Goal: Transaction & Acquisition: Purchase product/service

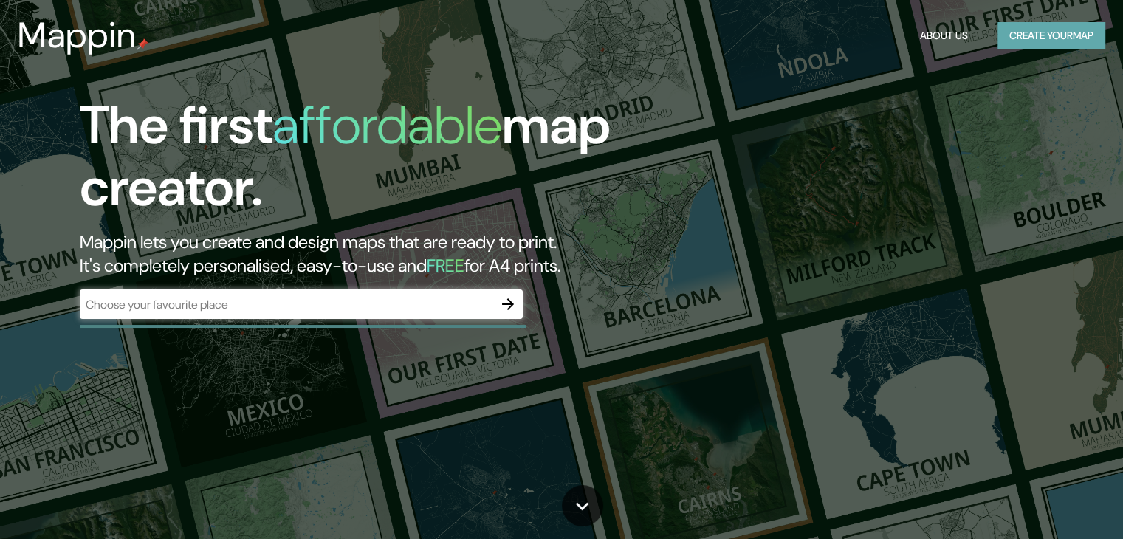
click at [1009, 26] on button "Create your map" at bounding box center [1052, 35] width 108 height 27
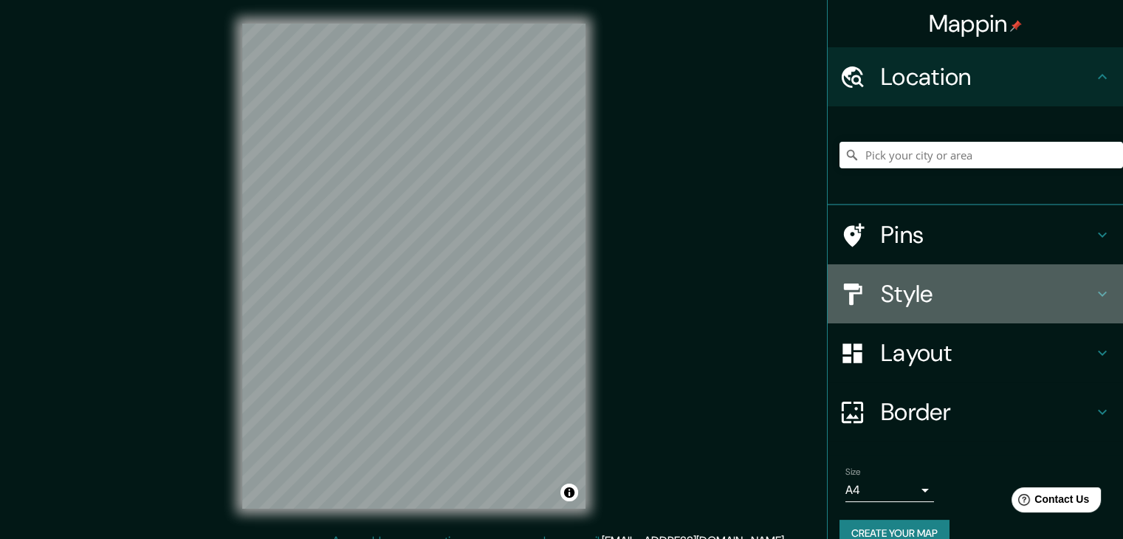
click at [1097, 294] on icon at bounding box center [1103, 294] width 18 height 18
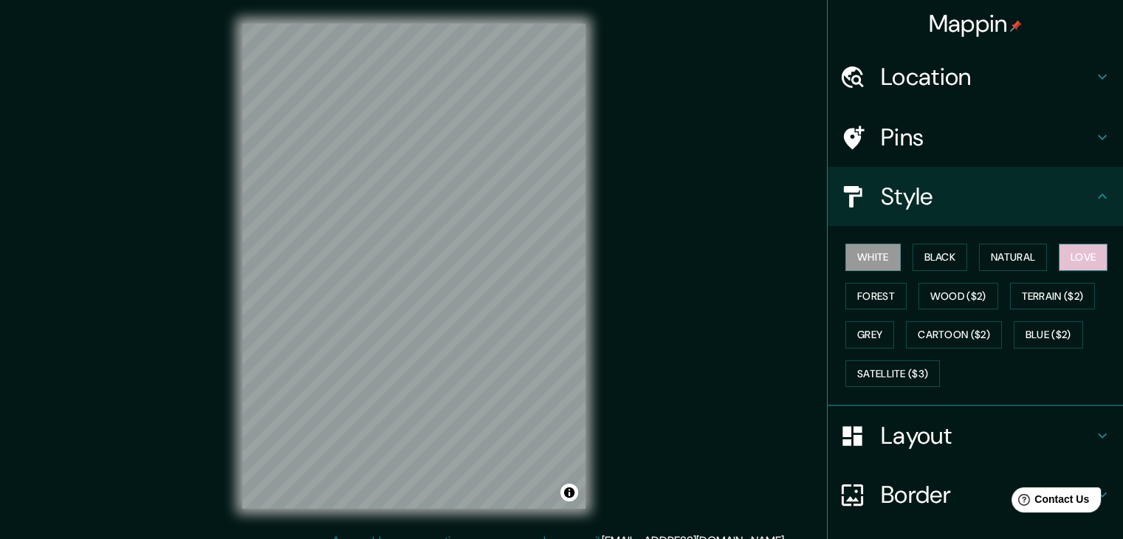
click at [1074, 255] on button "Love" at bounding box center [1083, 257] width 49 height 27
click at [998, 265] on button "Natural" at bounding box center [1013, 257] width 68 height 27
click at [1064, 255] on button "Love" at bounding box center [1083, 257] width 49 height 27
click at [874, 263] on button "White" at bounding box center [873, 257] width 55 height 27
click at [919, 258] on button "Black" at bounding box center [940, 257] width 55 height 27
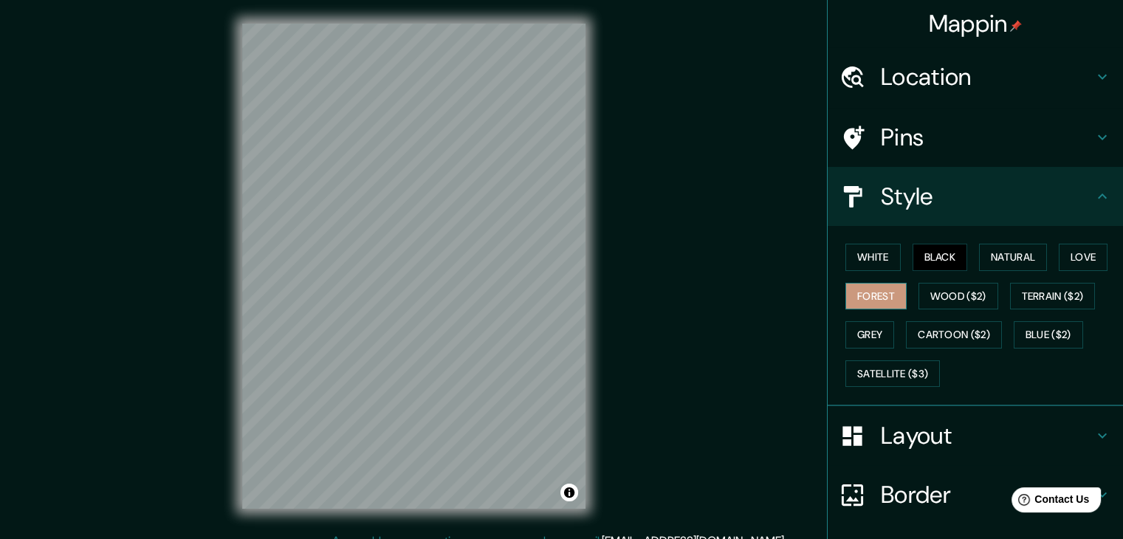
click at [874, 290] on button "Forest" at bounding box center [876, 296] width 61 height 27
click at [870, 325] on button "Grey" at bounding box center [870, 334] width 49 height 27
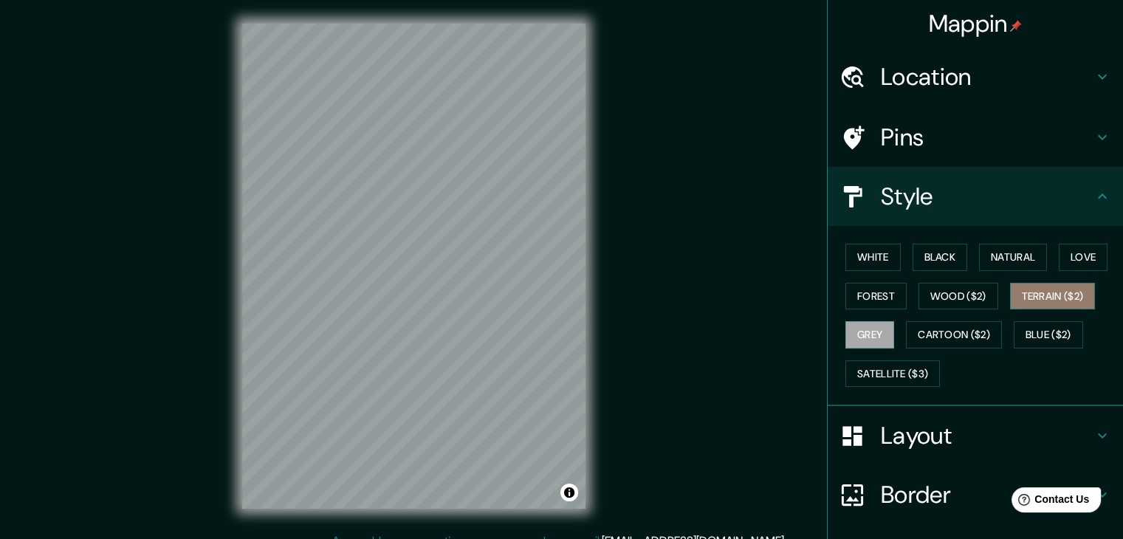
click at [1044, 289] on button "Terrain ($2)" at bounding box center [1053, 296] width 86 height 27
click at [963, 287] on button "Wood ($2)" at bounding box center [959, 296] width 80 height 27
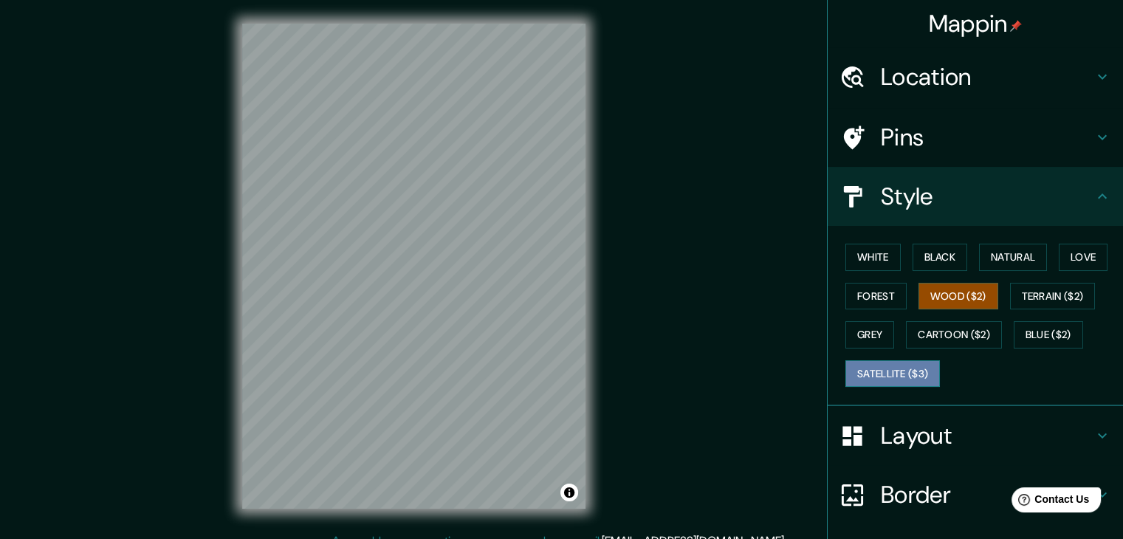
click at [883, 376] on button "Satellite ($3)" at bounding box center [893, 373] width 95 height 27
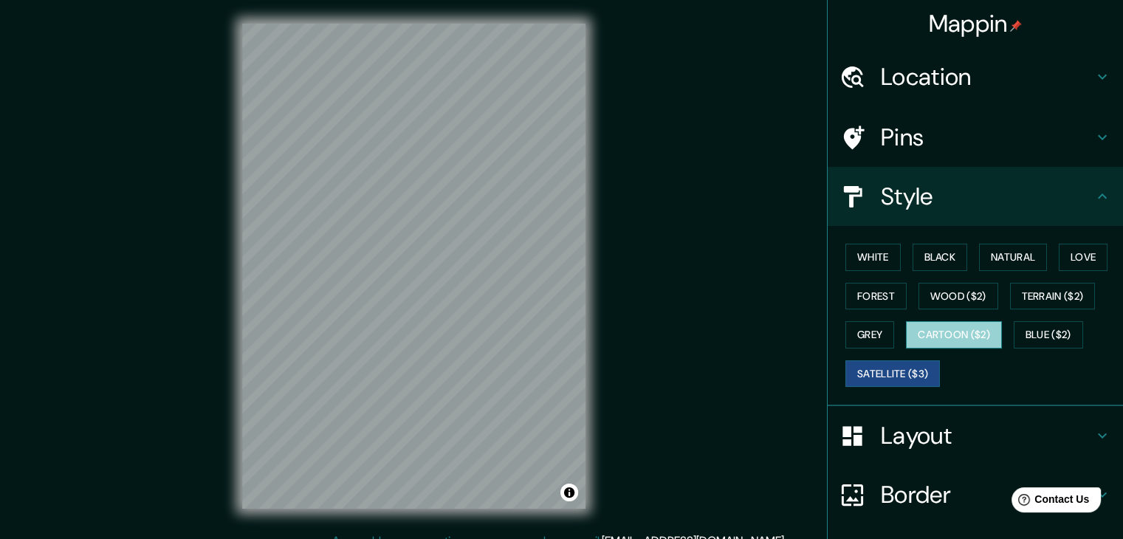
click at [956, 332] on button "Cartoon ($2)" at bounding box center [954, 334] width 96 height 27
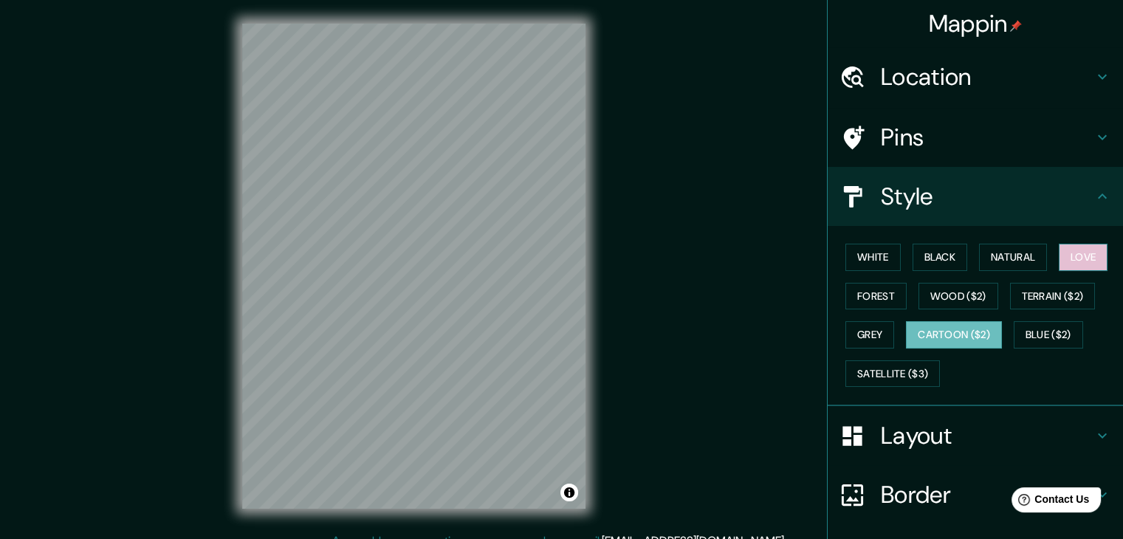
click at [1071, 252] on button "Love" at bounding box center [1083, 257] width 49 height 27
click at [939, 296] on button "Wood ($2)" at bounding box center [959, 296] width 80 height 27
click at [1069, 263] on button "Love" at bounding box center [1083, 257] width 49 height 27
click at [953, 290] on button "Wood ($2)" at bounding box center [959, 296] width 80 height 27
click at [1073, 251] on button "Love" at bounding box center [1083, 257] width 49 height 27
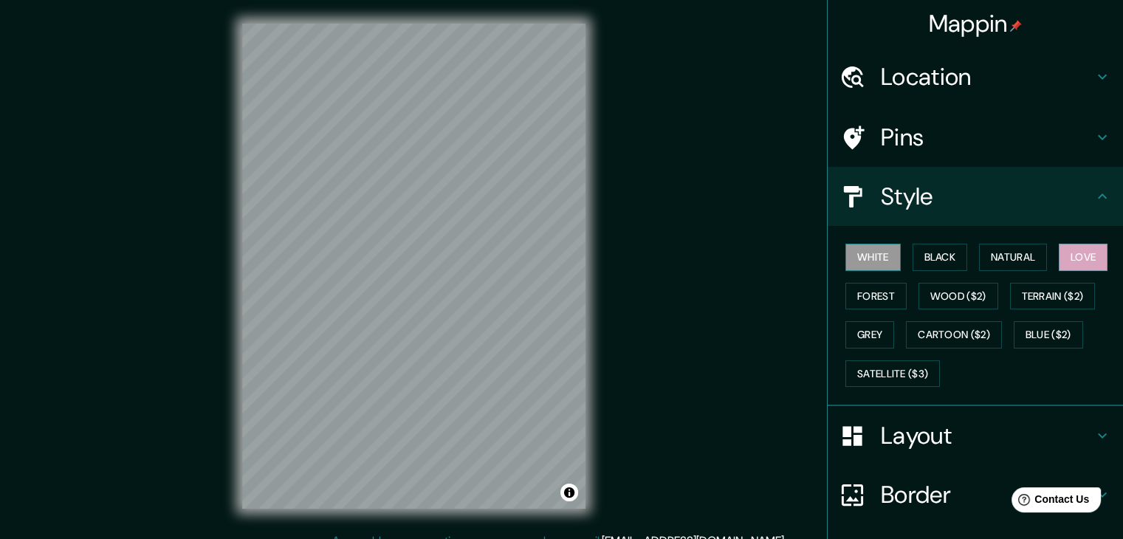
click at [855, 259] on button "White" at bounding box center [873, 257] width 55 height 27
click at [863, 329] on button "Grey" at bounding box center [870, 334] width 49 height 27
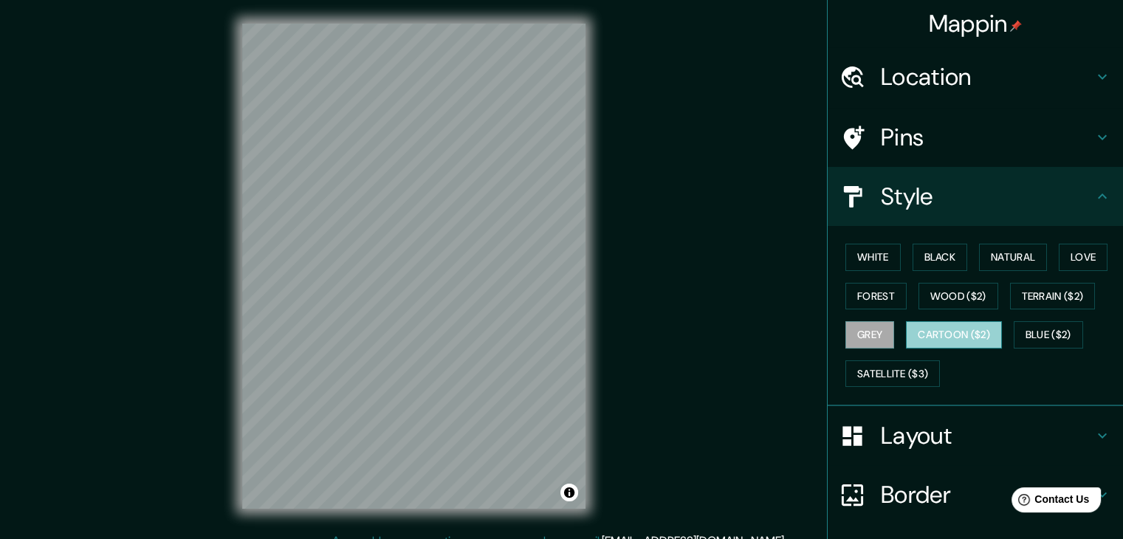
click at [912, 335] on button "Cartoon ($2)" at bounding box center [954, 334] width 96 height 27
click at [1024, 335] on button "Blue ($2)" at bounding box center [1048, 334] width 69 height 27
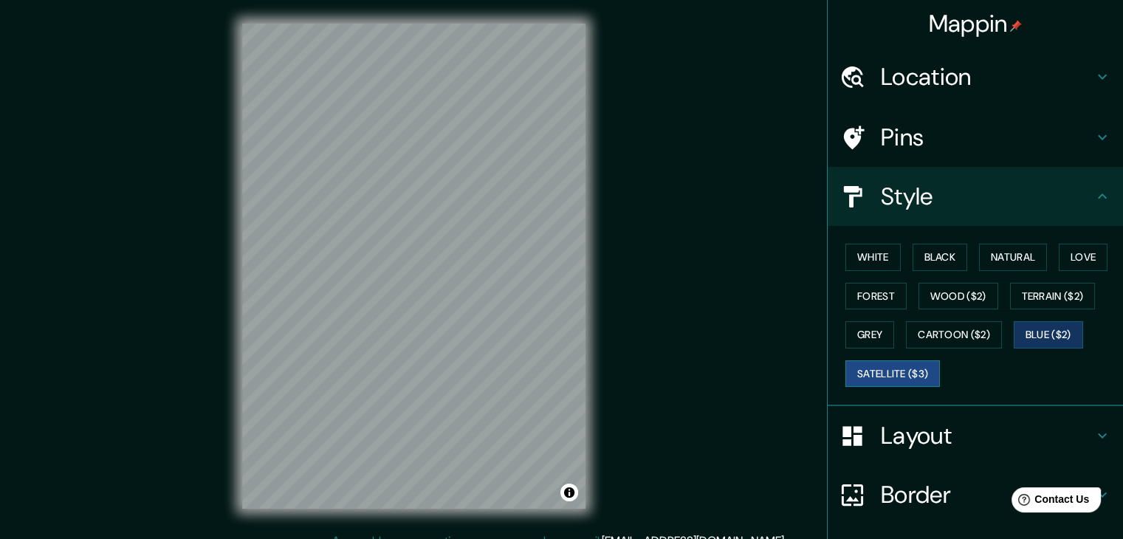
click at [896, 363] on button "Satellite ($3)" at bounding box center [893, 373] width 95 height 27
click at [1061, 258] on button "Love" at bounding box center [1083, 257] width 49 height 27
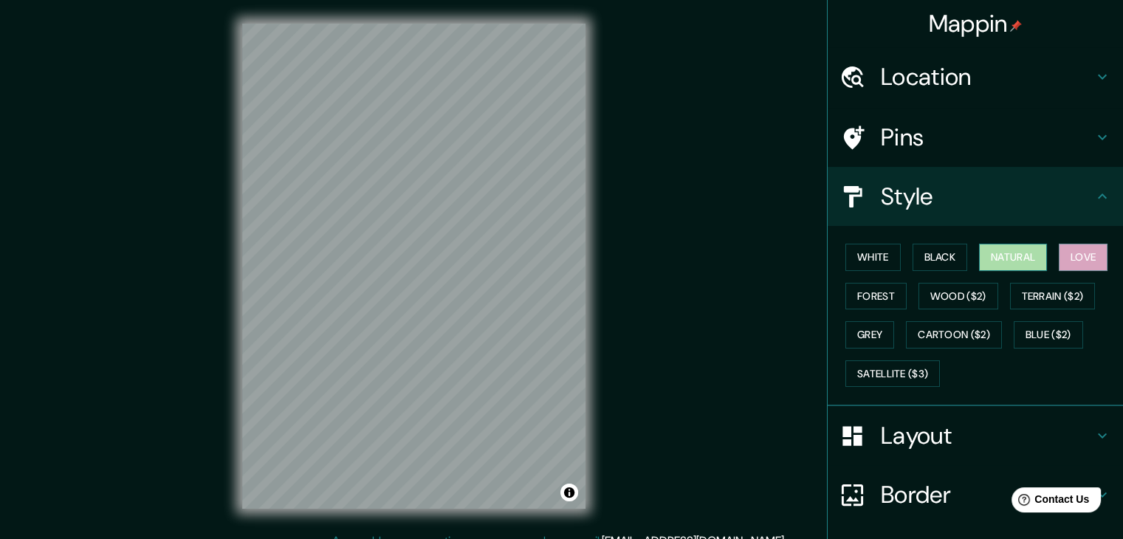
click at [1016, 261] on button "Natural" at bounding box center [1013, 257] width 68 height 27
click at [942, 256] on button "Black" at bounding box center [940, 257] width 55 height 27
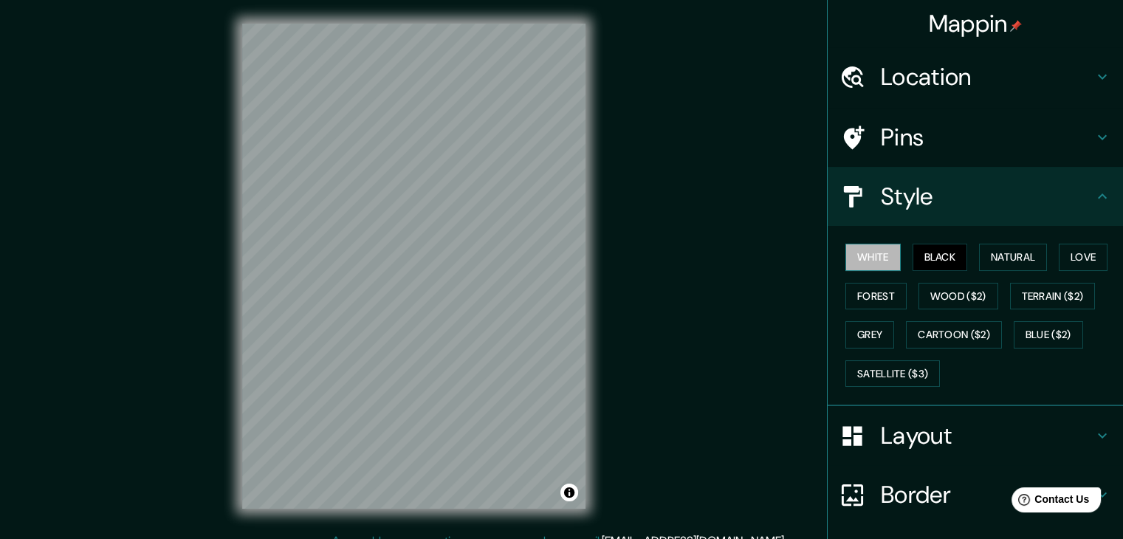
click at [851, 267] on button "White" at bounding box center [873, 257] width 55 height 27
click at [1062, 256] on button "Love" at bounding box center [1083, 257] width 49 height 27
click at [464, 305] on div at bounding box center [464, 300] width 12 height 12
click at [446, 296] on div at bounding box center [447, 293] width 12 height 12
click at [925, 436] on h4 "Layout" at bounding box center [987, 436] width 213 height 30
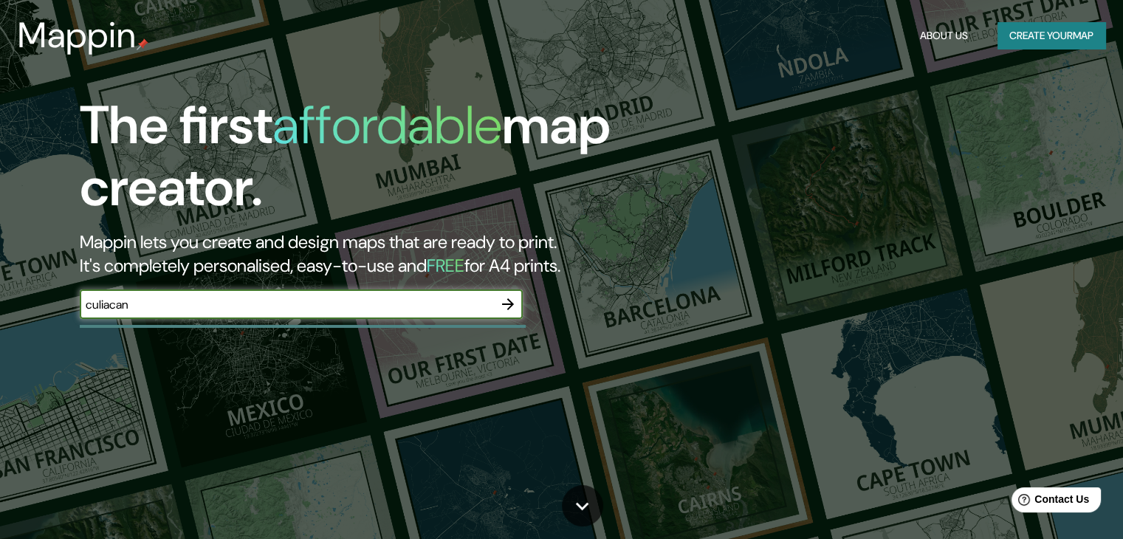
type input "CULIACAN"
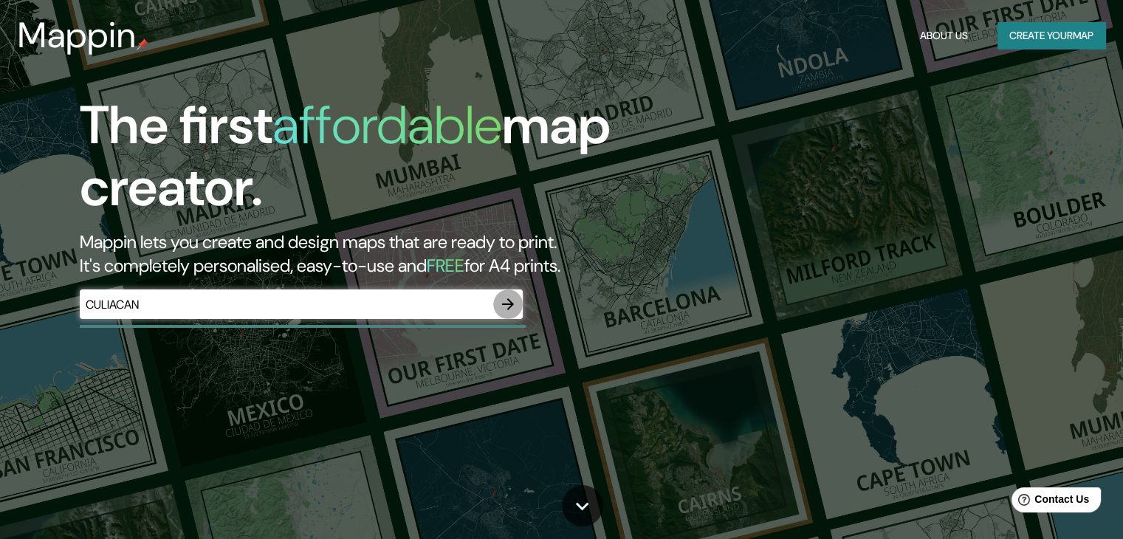
click at [507, 298] on icon "button" at bounding box center [508, 304] width 18 height 18
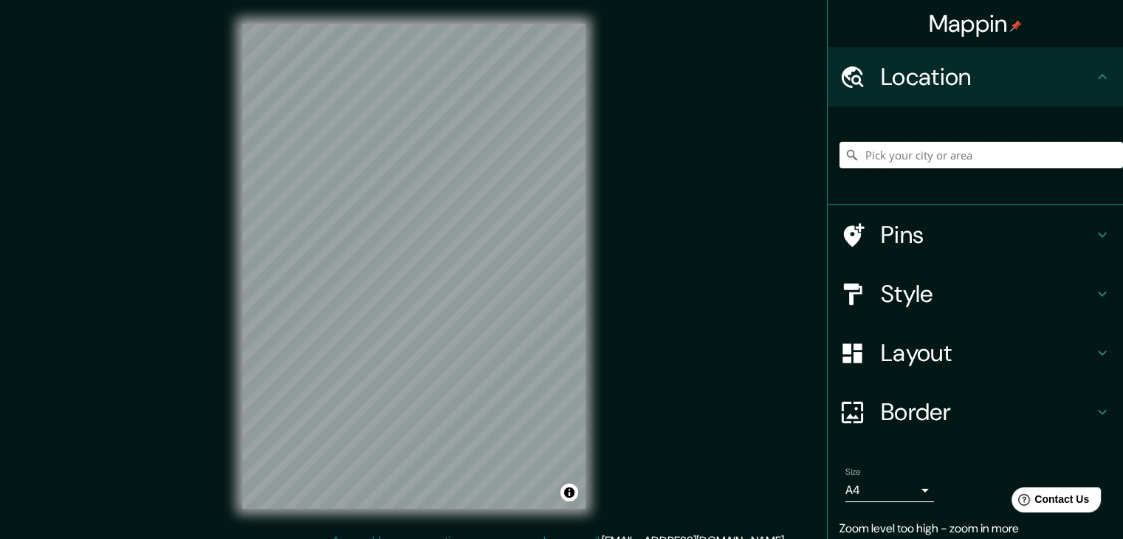
click at [925, 157] on input "Pick your city or area" at bounding box center [982, 155] width 284 height 27
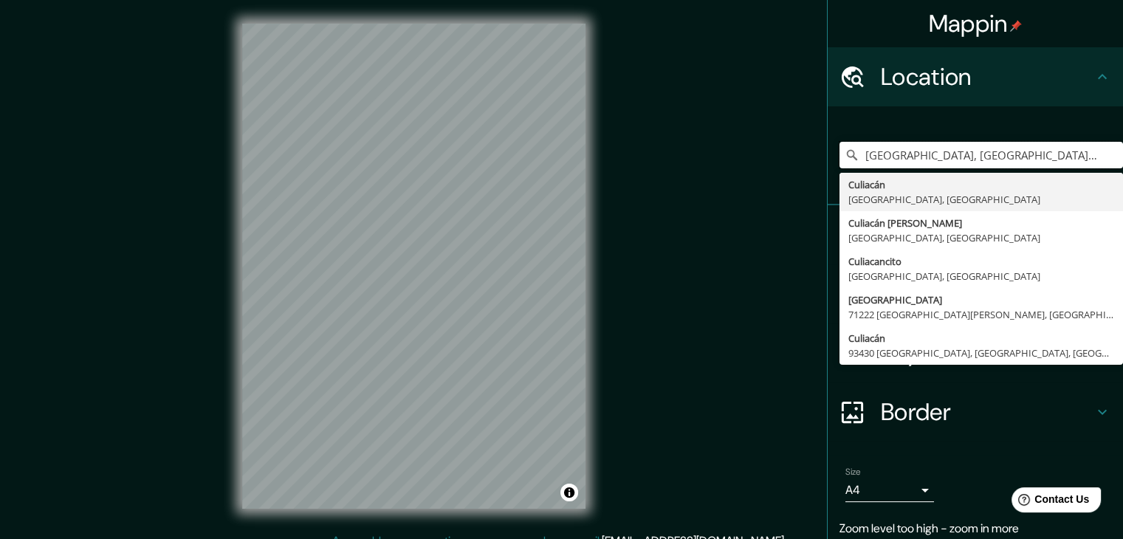
type input "[GEOGRAPHIC_DATA], [GEOGRAPHIC_DATA], [GEOGRAPHIC_DATA]"
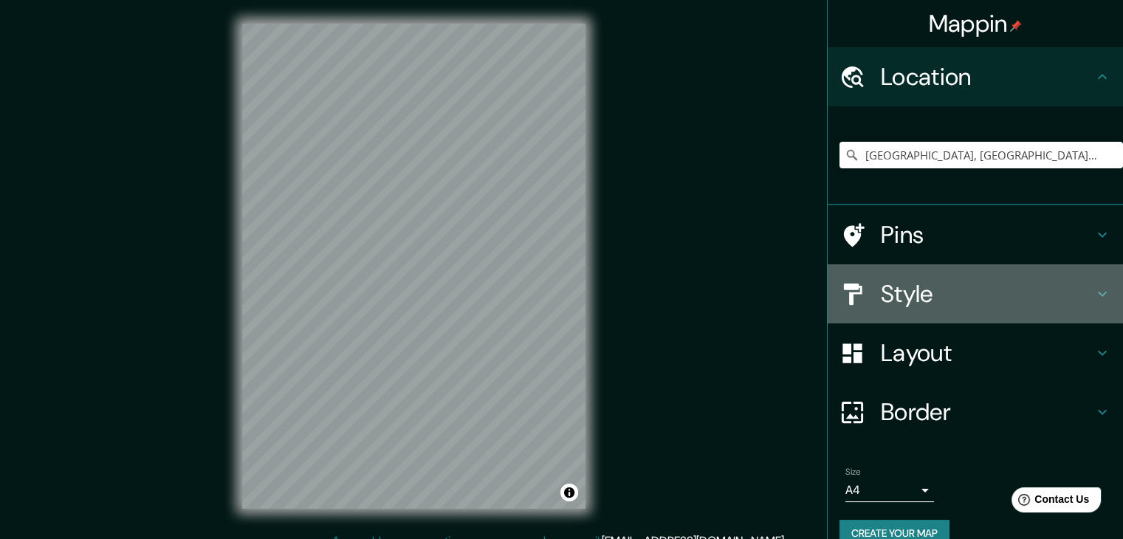
click at [900, 286] on h4 "Style" at bounding box center [987, 294] width 213 height 30
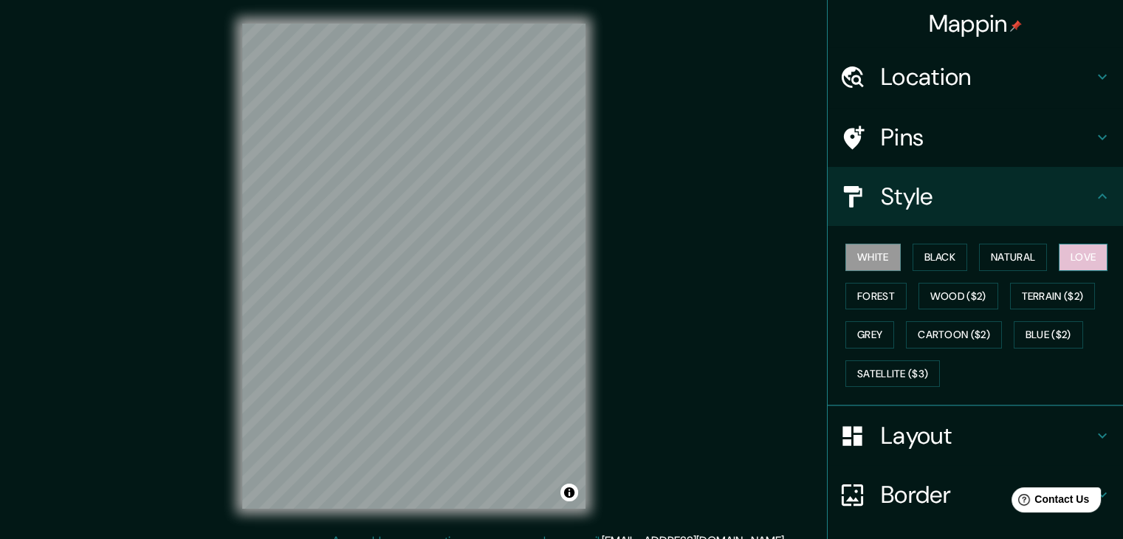
click at [1060, 264] on button "Love" at bounding box center [1083, 257] width 49 height 27
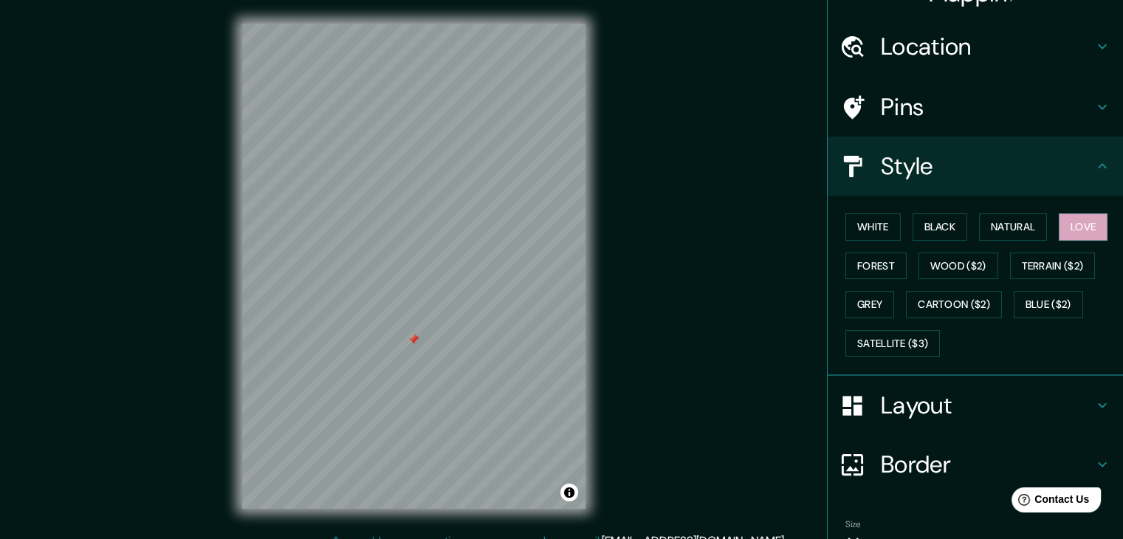
scroll to position [106, 0]
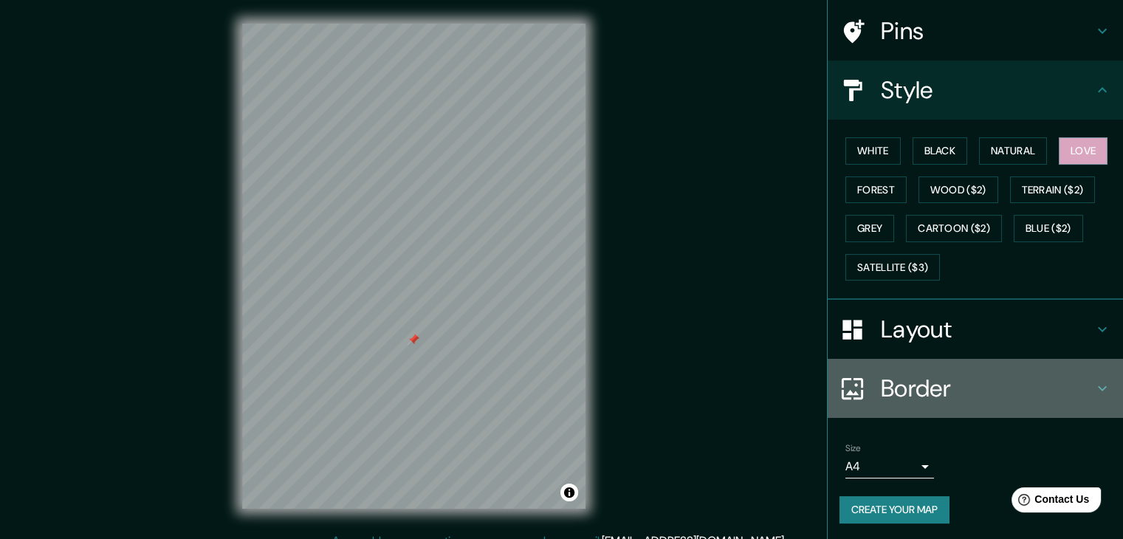
click at [953, 391] on h4 "Border" at bounding box center [987, 389] width 213 height 30
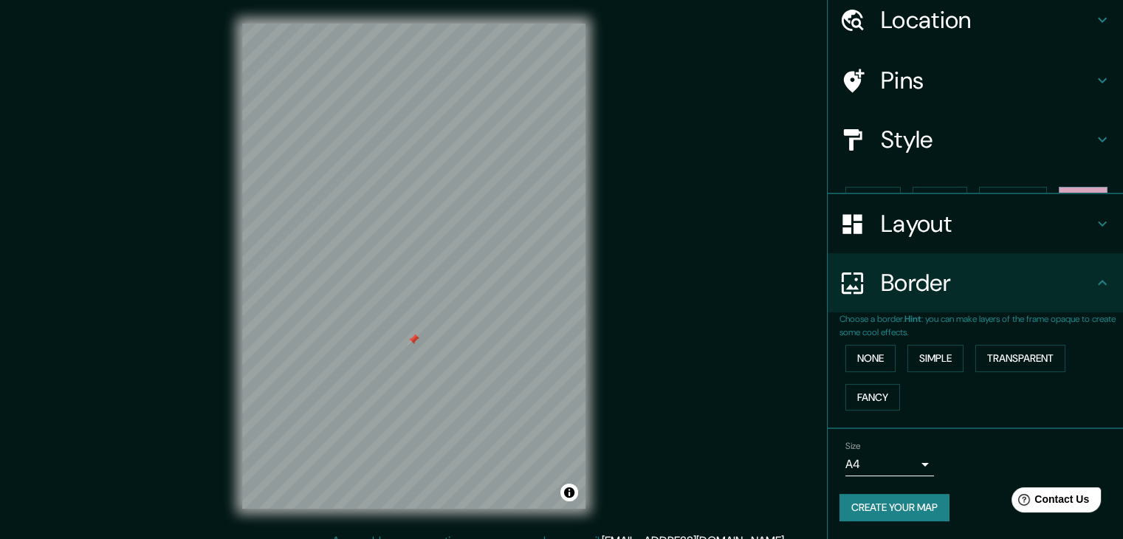
scroll to position [31, 0]
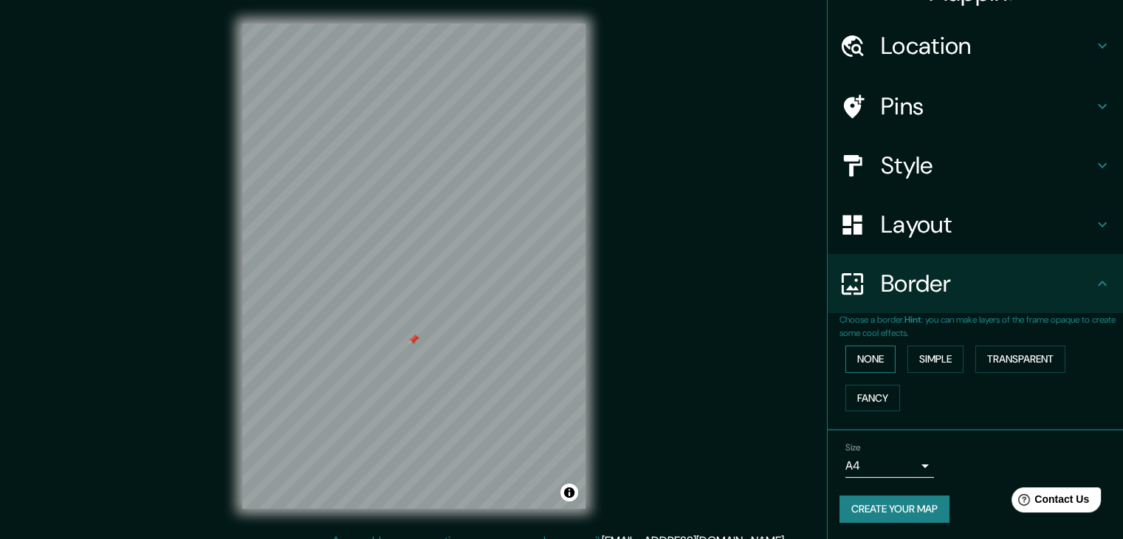
click at [879, 358] on button "None" at bounding box center [871, 359] width 50 height 27
click at [931, 368] on button "Simple" at bounding box center [936, 359] width 56 height 27
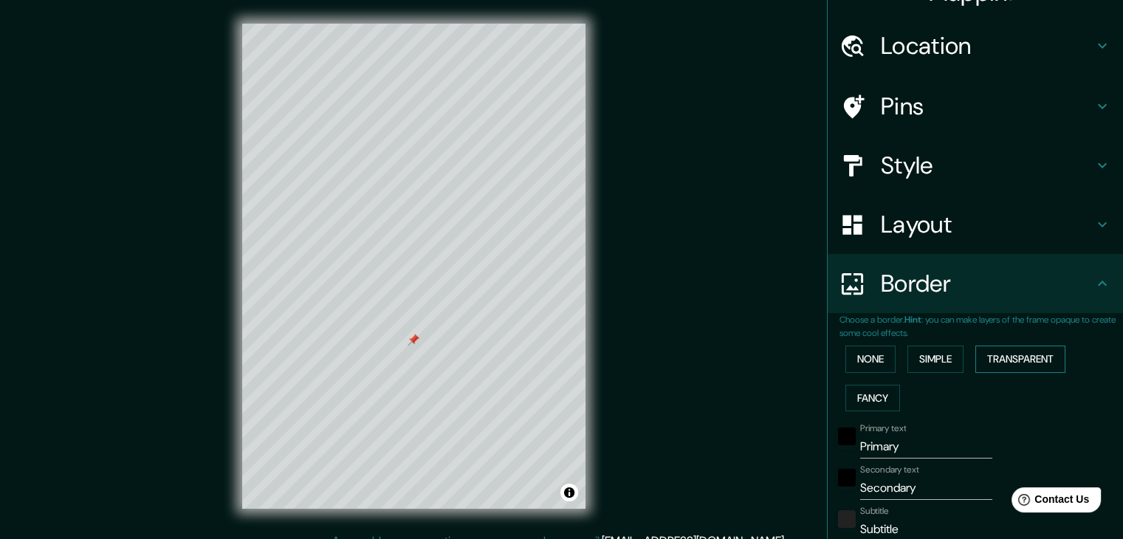
click at [995, 366] on button "Transparent" at bounding box center [1021, 359] width 90 height 27
click at [867, 391] on button "Fancy" at bounding box center [873, 398] width 55 height 27
click at [857, 358] on button "None" at bounding box center [871, 359] width 50 height 27
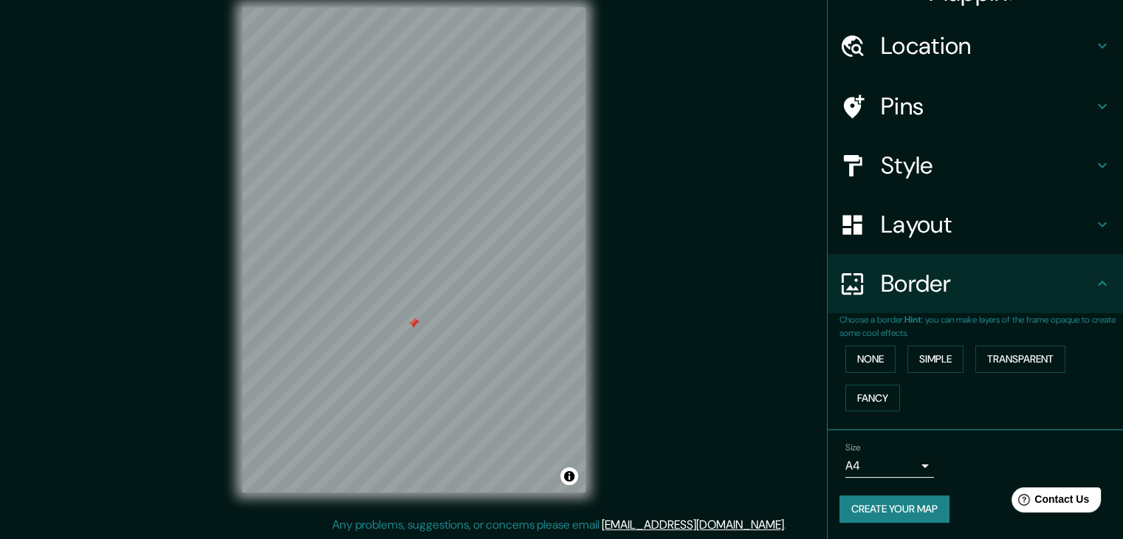
scroll to position [17, 0]
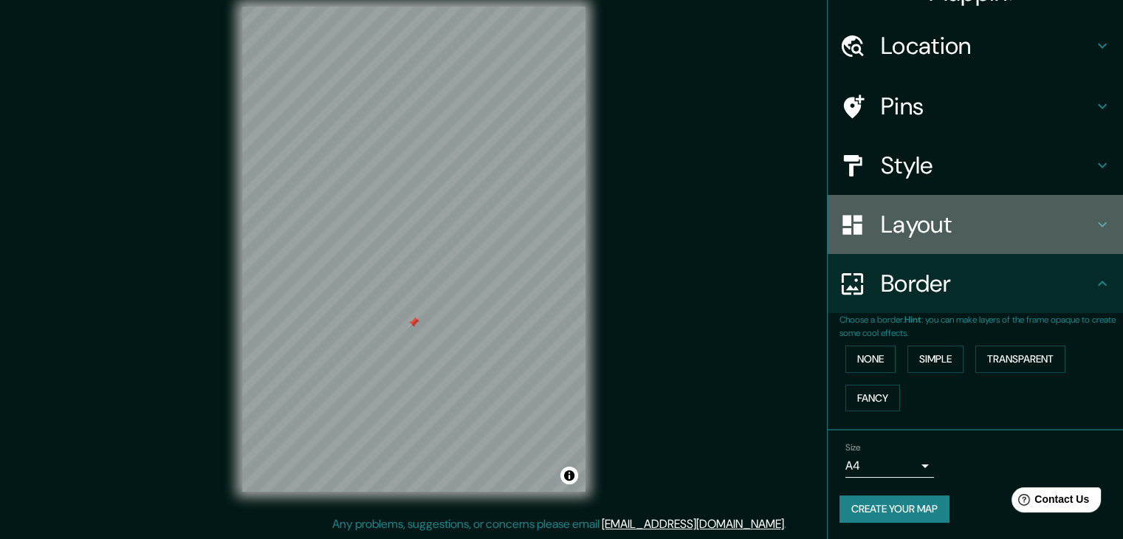
click at [1055, 233] on h4 "Layout" at bounding box center [987, 225] width 213 height 30
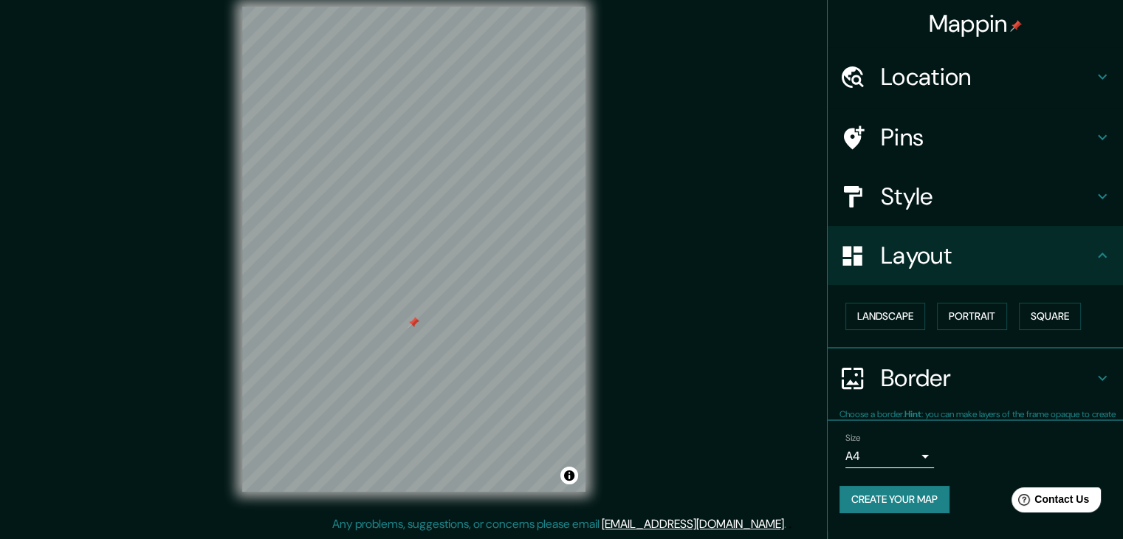
scroll to position [0, 0]
click at [961, 316] on button "Portrait" at bounding box center [972, 316] width 70 height 27
click at [885, 317] on button "Landscape" at bounding box center [886, 316] width 80 height 27
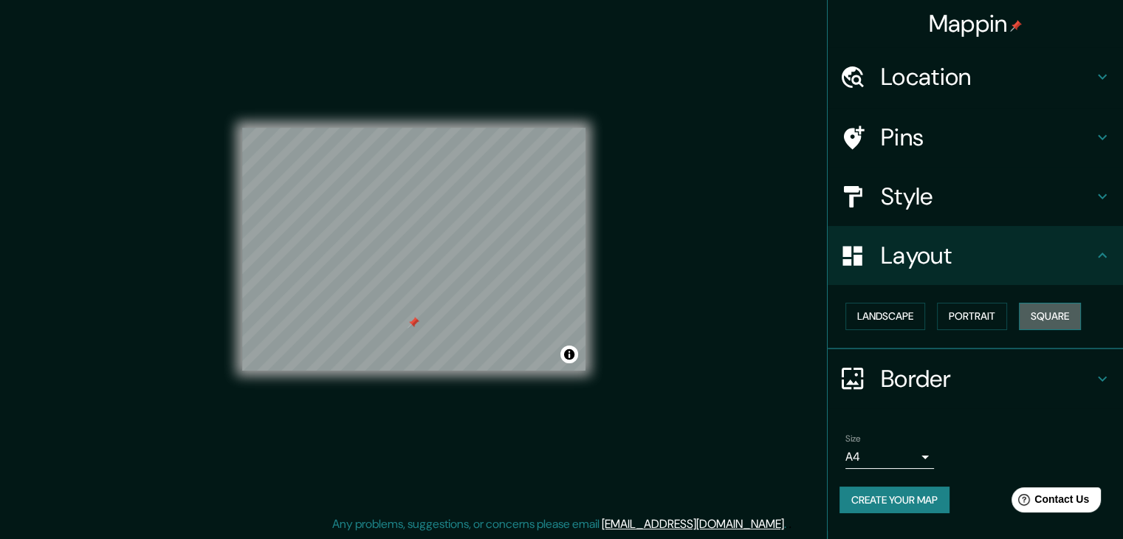
click at [1045, 314] on button "Square" at bounding box center [1050, 316] width 62 height 27
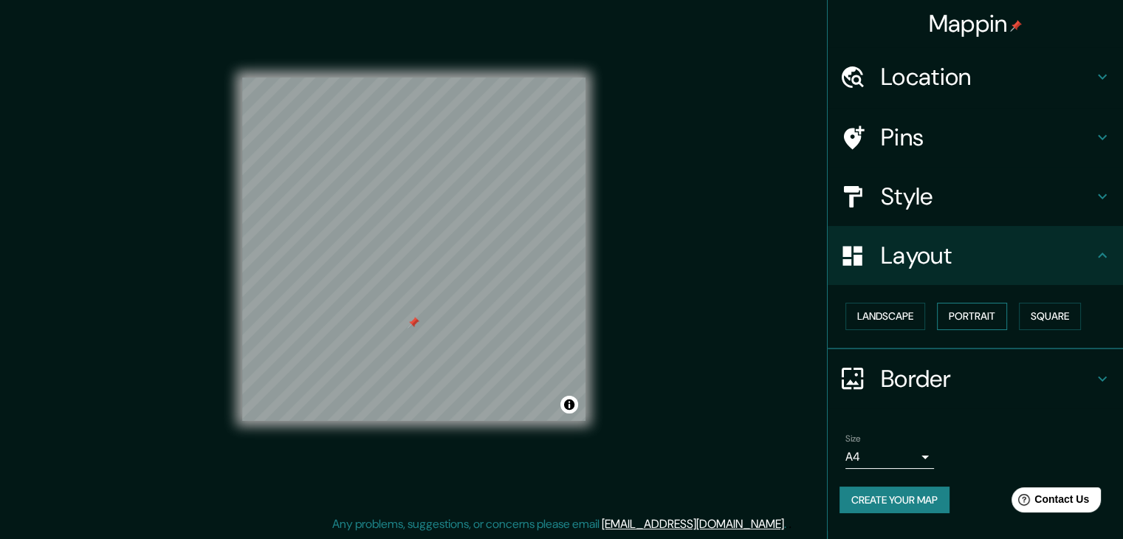
click at [969, 312] on button "Portrait" at bounding box center [972, 316] width 70 height 27
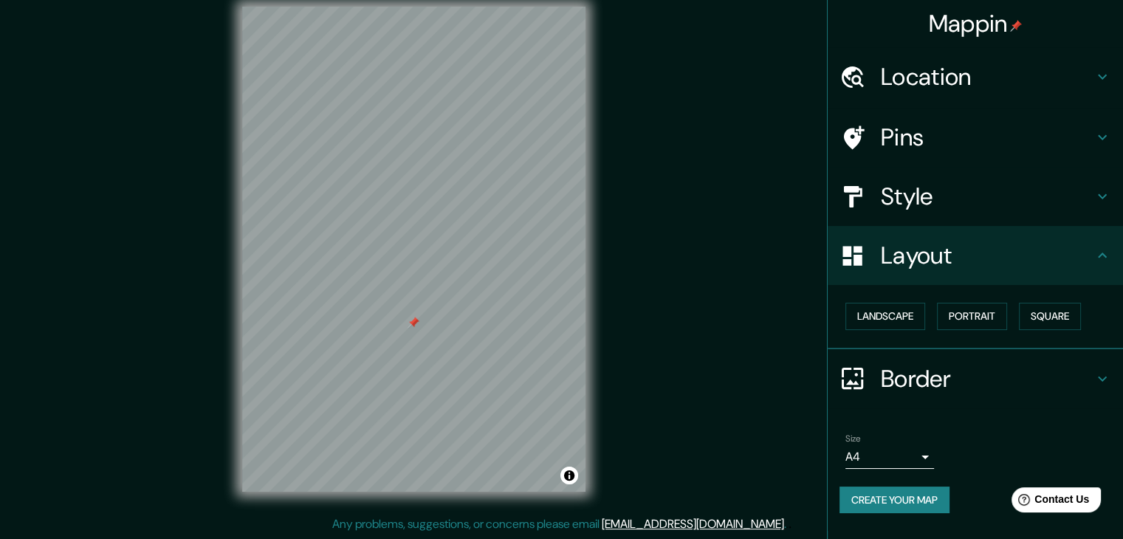
click at [417, 323] on div at bounding box center [414, 323] width 12 height 12
click at [1088, 128] on h4 "Pins" at bounding box center [987, 138] width 213 height 30
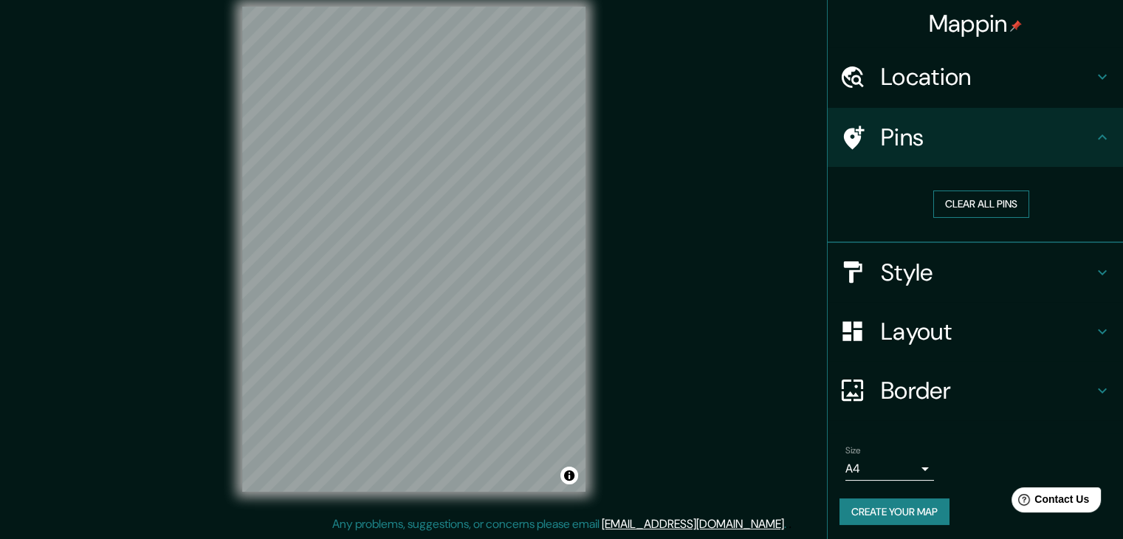
drag, startPoint x: 972, startPoint y: 202, endPoint x: 945, endPoint y: 202, distance: 26.6
click at [973, 202] on button "Clear all pins" at bounding box center [982, 204] width 96 height 27
click at [1098, 270] on icon at bounding box center [1102, 272] width 9 height 5
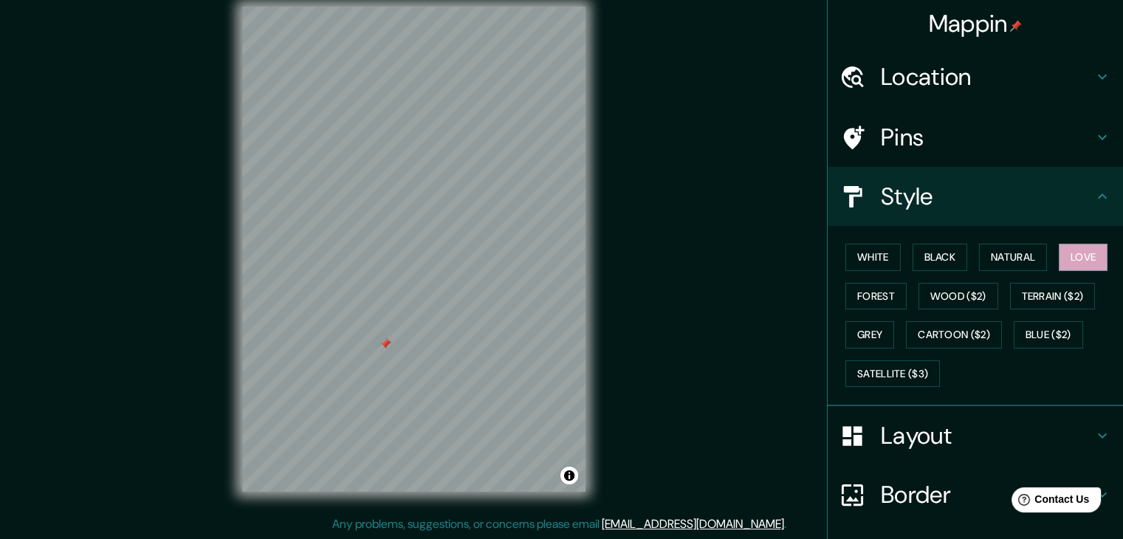
click at [1083, 213] on div "Style" at bounding box center [975, 196] width 295 height 59
click at [923, 262] on button "Black" at bounding box center [940, 257] width 55 height 27
click at [871, 250] on button "White" at bounding box center [873, 257] width 55 height 27
click at [874, 290] on button "Forest" at bounding box center [876, 296] width 61 height 27
